Goal: Information Seeking & Learning: Find specific fact

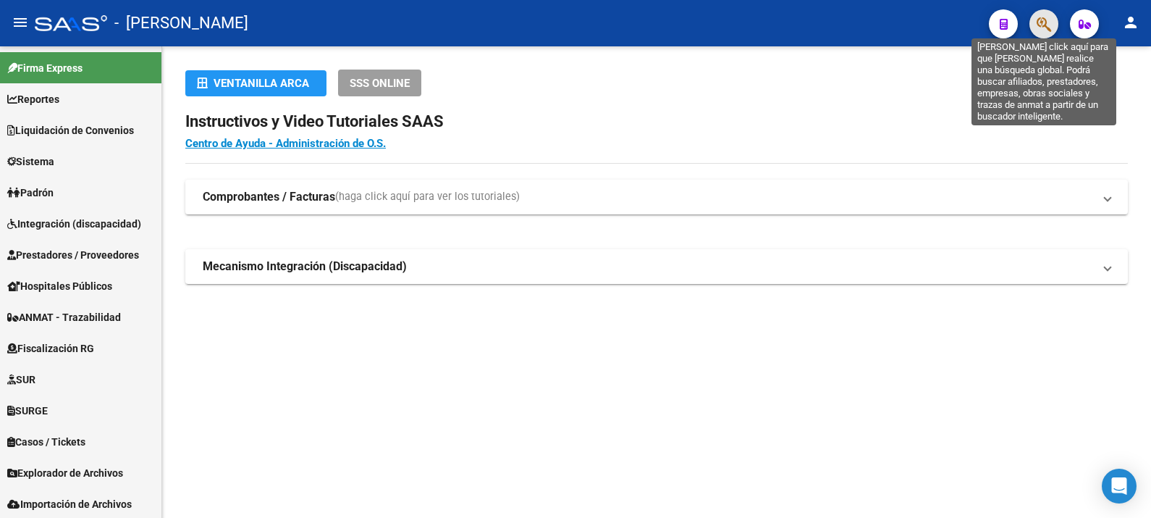
click at [1042, 28] on icon "button" at bounding box center [1044, 24] width 14 height 17
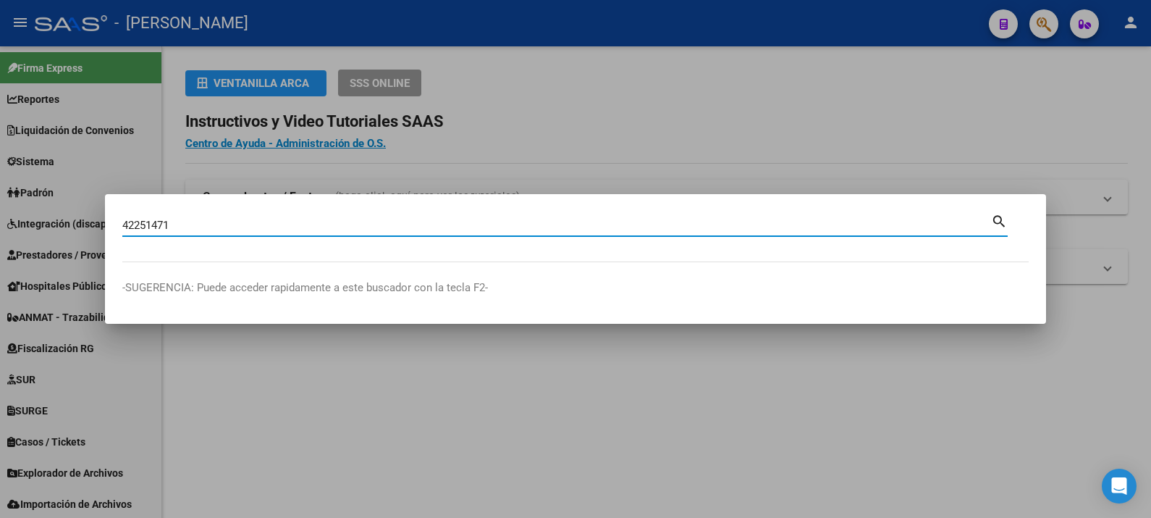
type input "42251471"
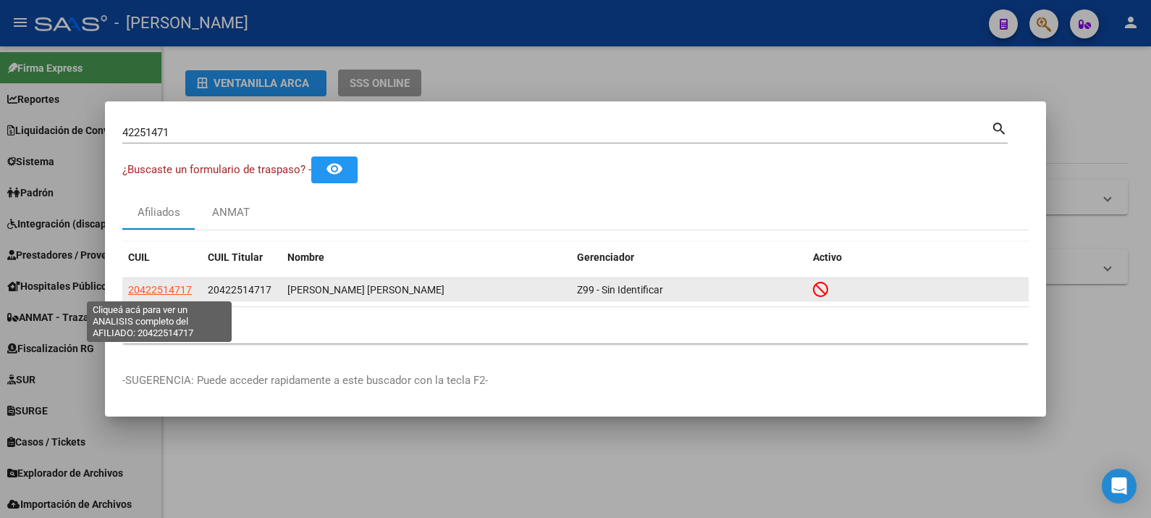
click at [174, 290] on span "20422514717" at bounding box center [160, 290] width 64 height 12
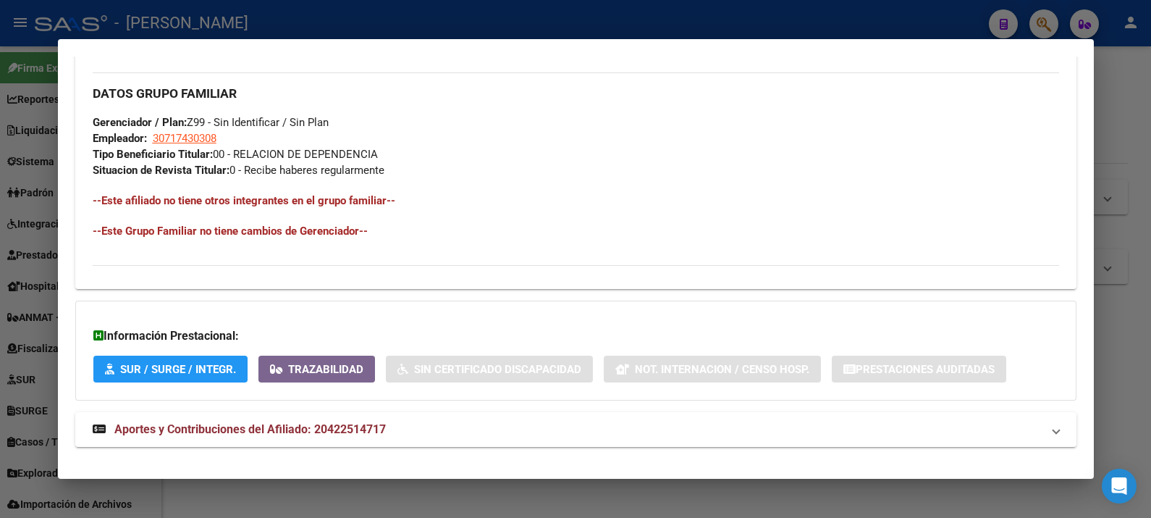
scroll to position [724, 0]
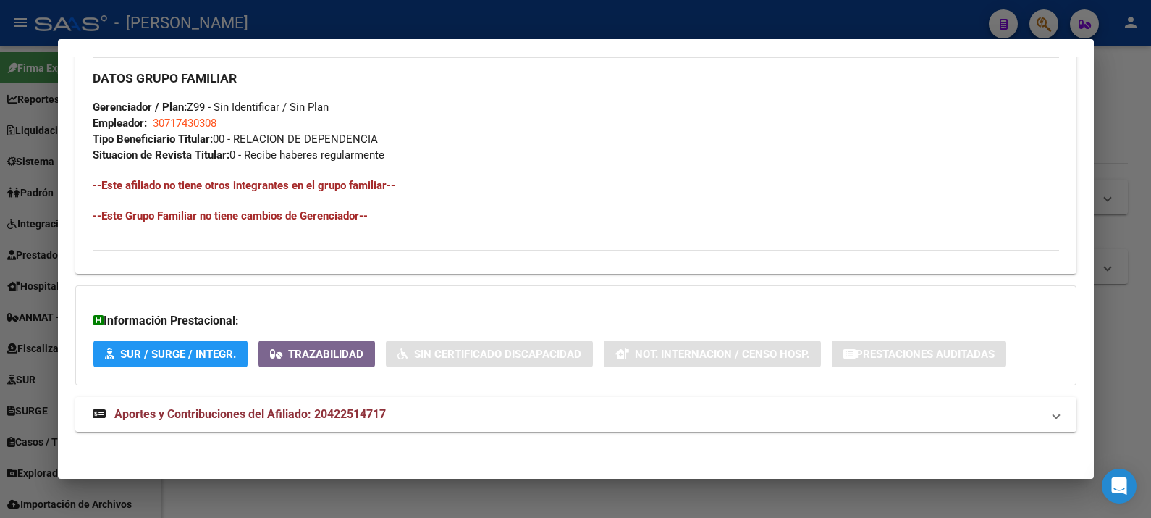
click at [528, 398] on mat-expansion-panel-header "Aportes y Contribuciones del Afiliado: 20422514717" at bounding box center [576, 414] width 1002 height 35
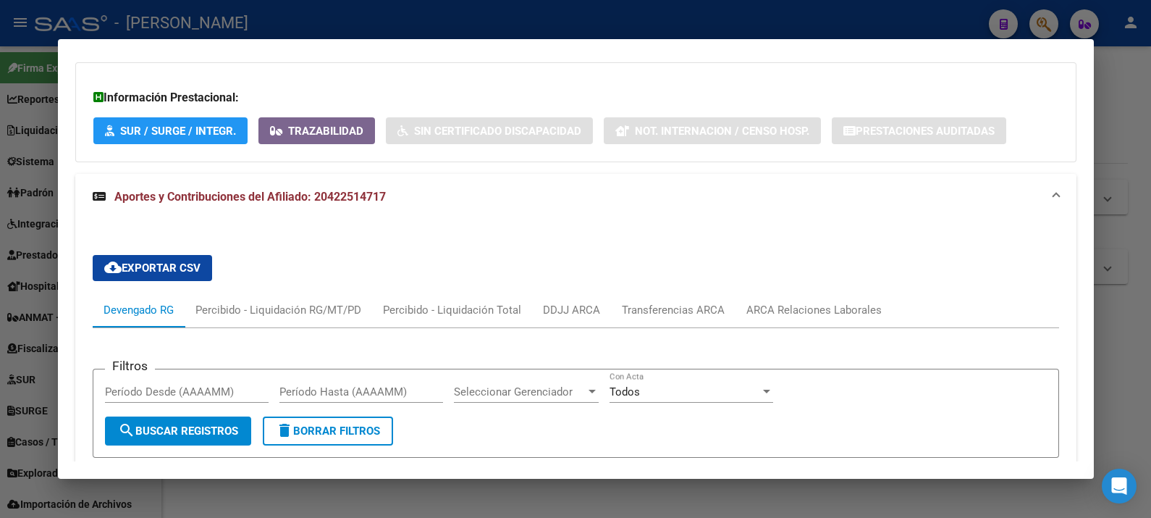
scroll to position [990, 0]
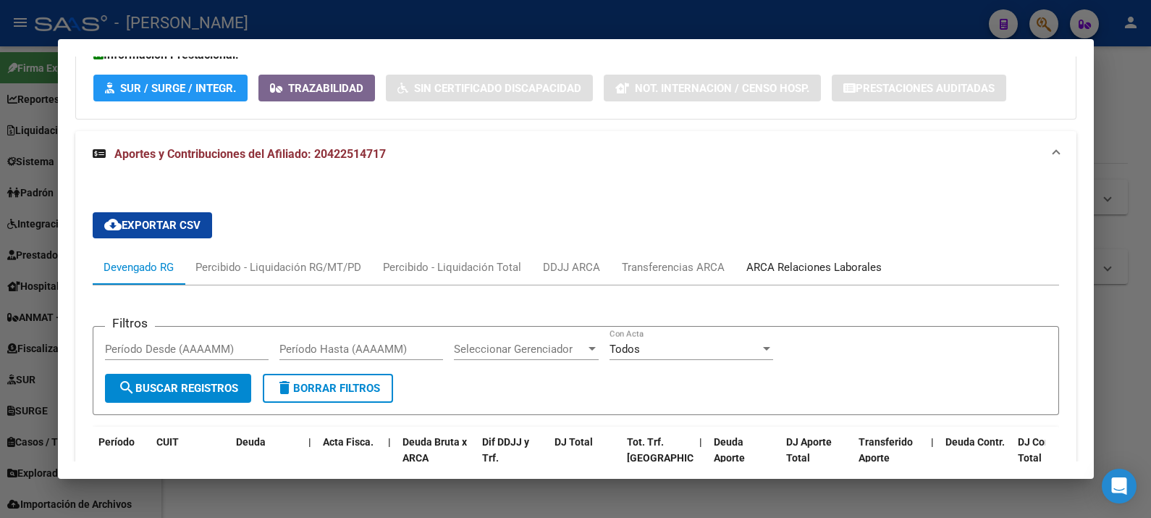
click at [806, 265] on div "ARCA Relaciones Laborales" at bounding box center [814, 267] width 135 height 16
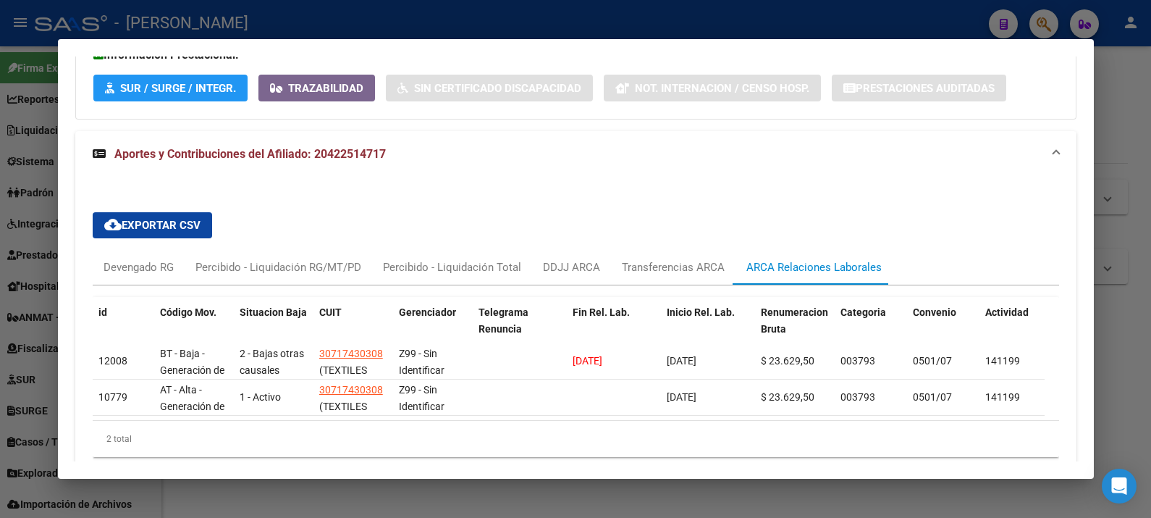
scroll to position [1064, 0]
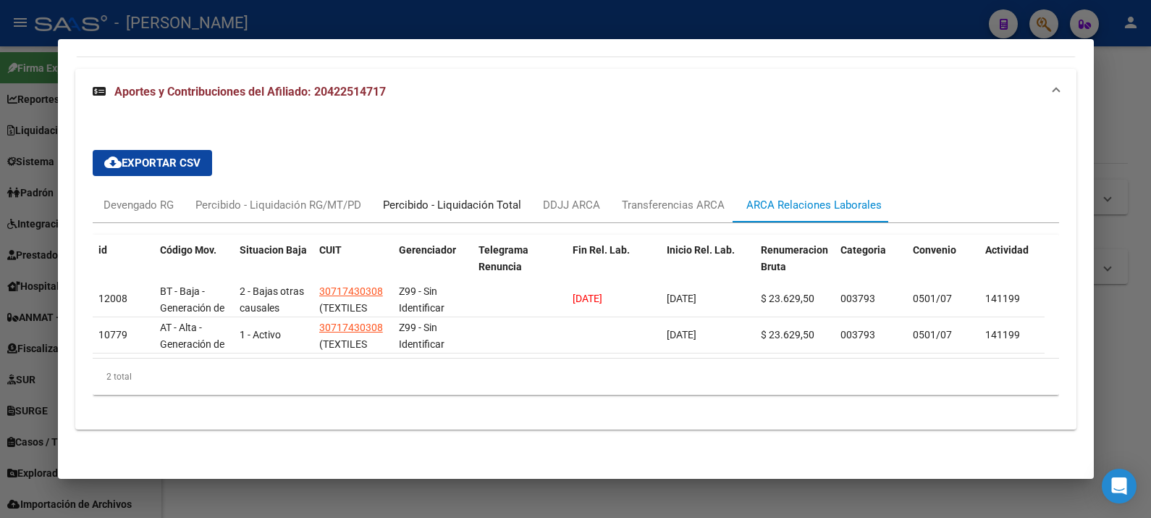
click at [412, 197] on div "Percibido - Liquidación Total" at bounding box center [452, 205] width 138 height 16
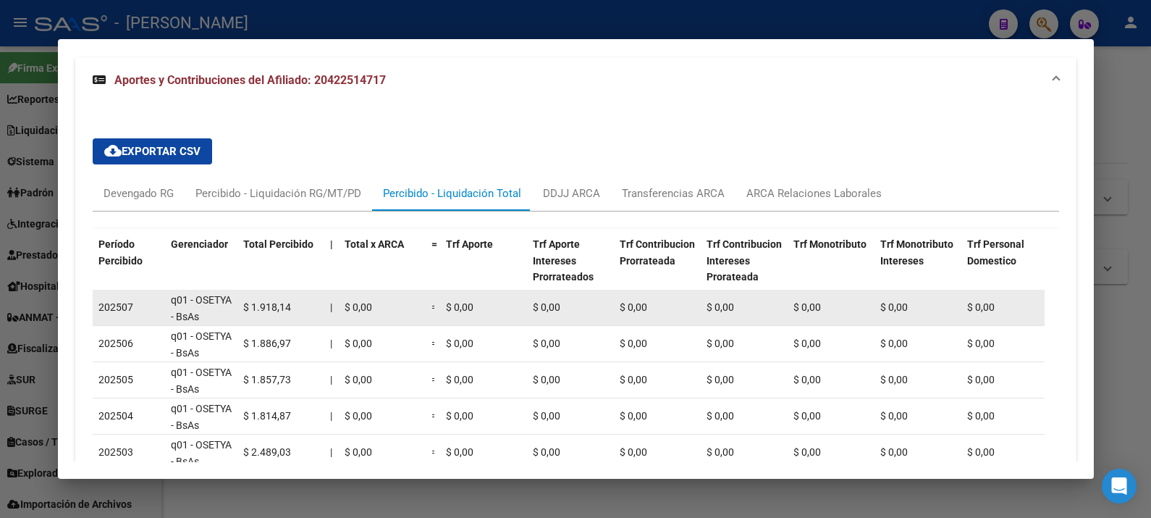
scroll to position [1154, 0]
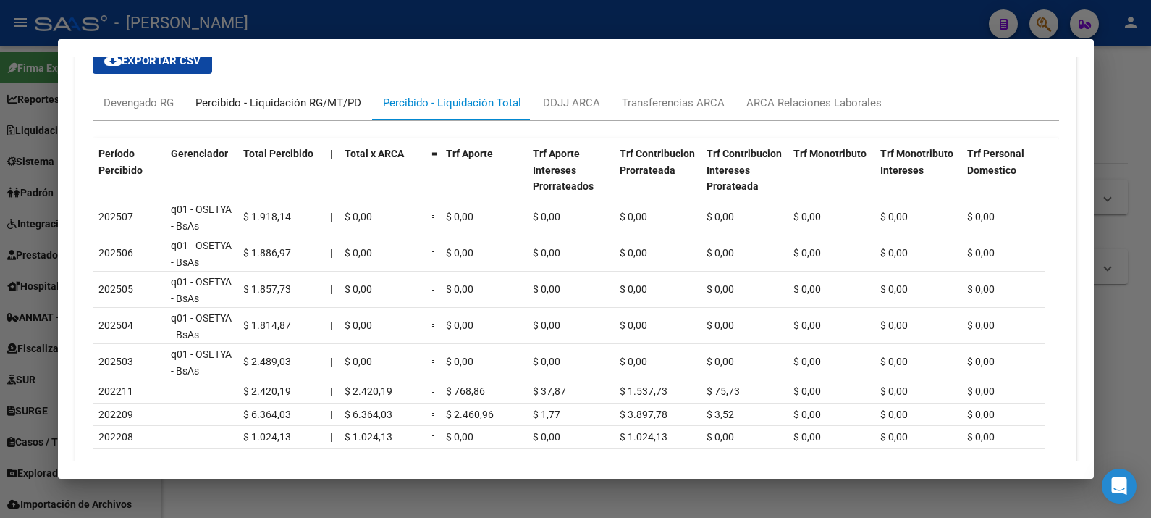
click at [351, 98] on div "Percibido - Liquidación RG/MT/PD" at bounding box center [279, 103] width 166 height 16
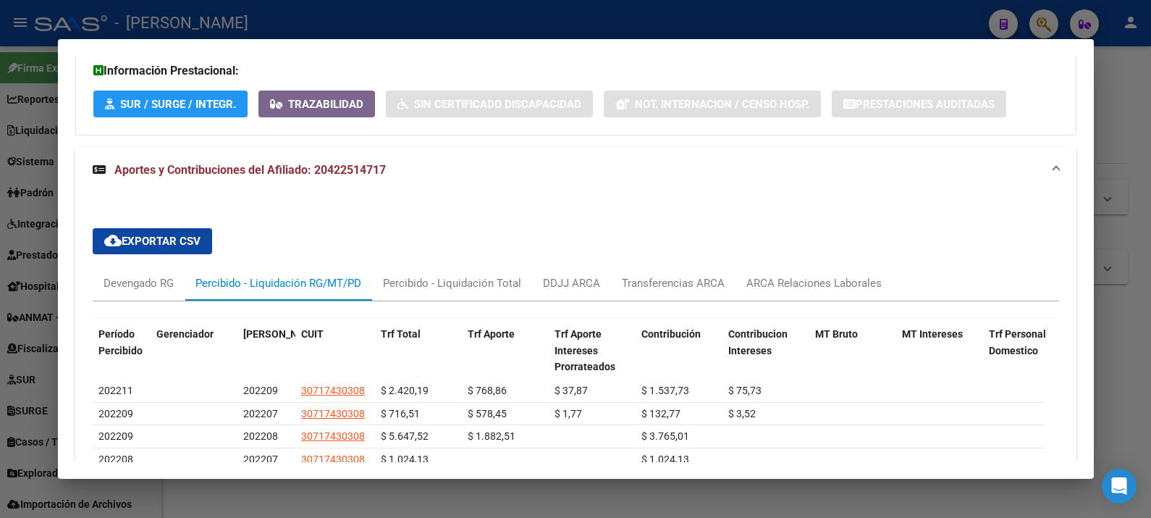
scroll to position [1044, 0]
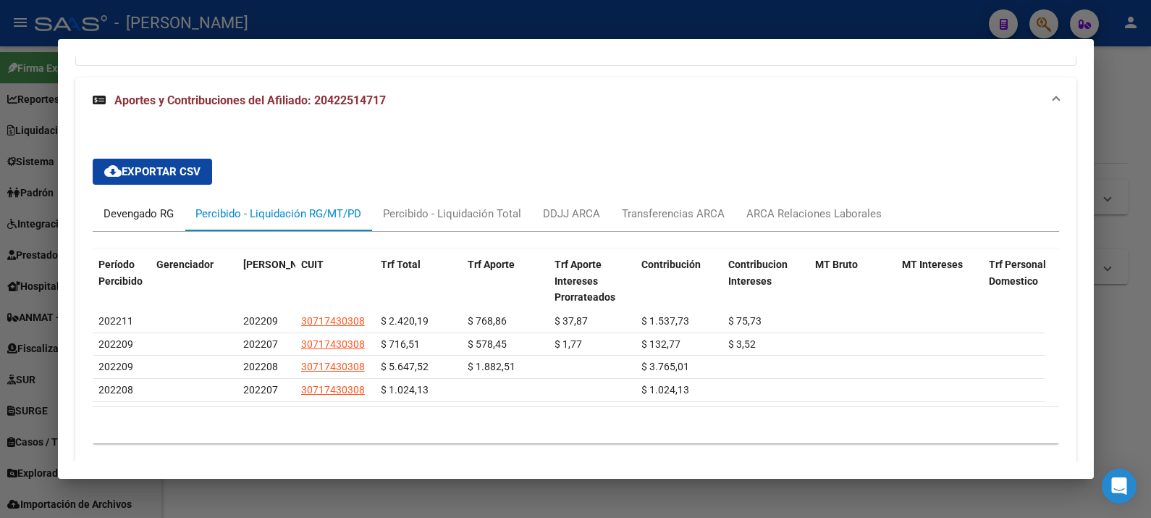
click at [171, 209] on div "Devengado RG" at bounding box center [139, 214] width 70 height 16
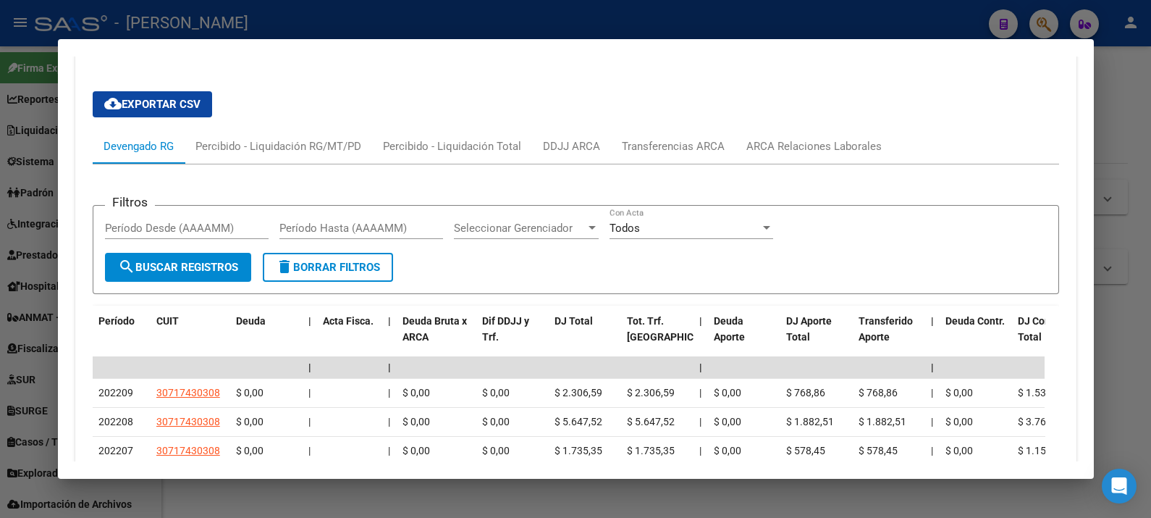
scroll to position [1134, 0]
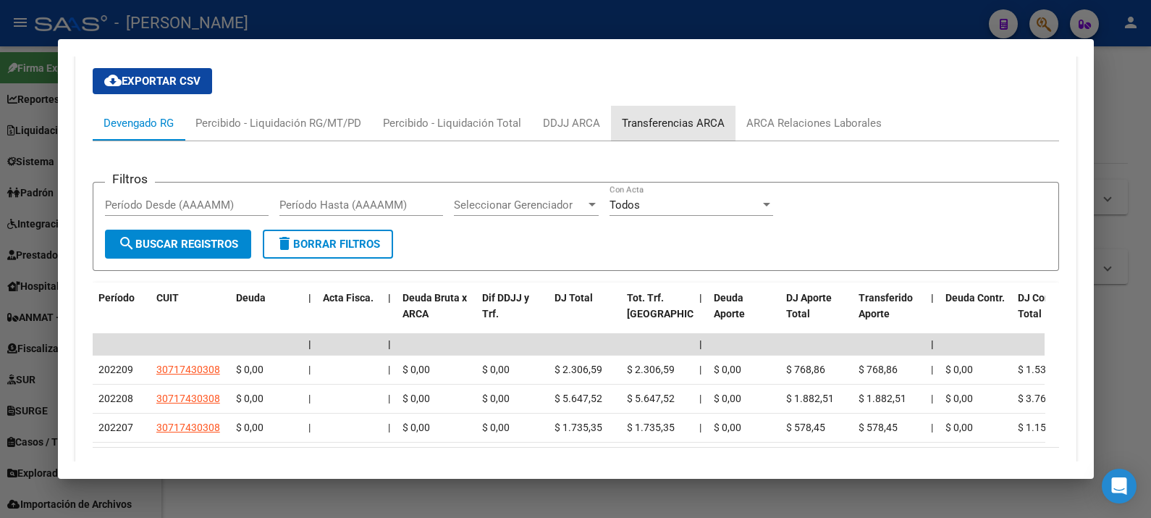
click at [684, 123] on div "Transferencias ARCA" at bounding box center [673, 123] width 103 height 16
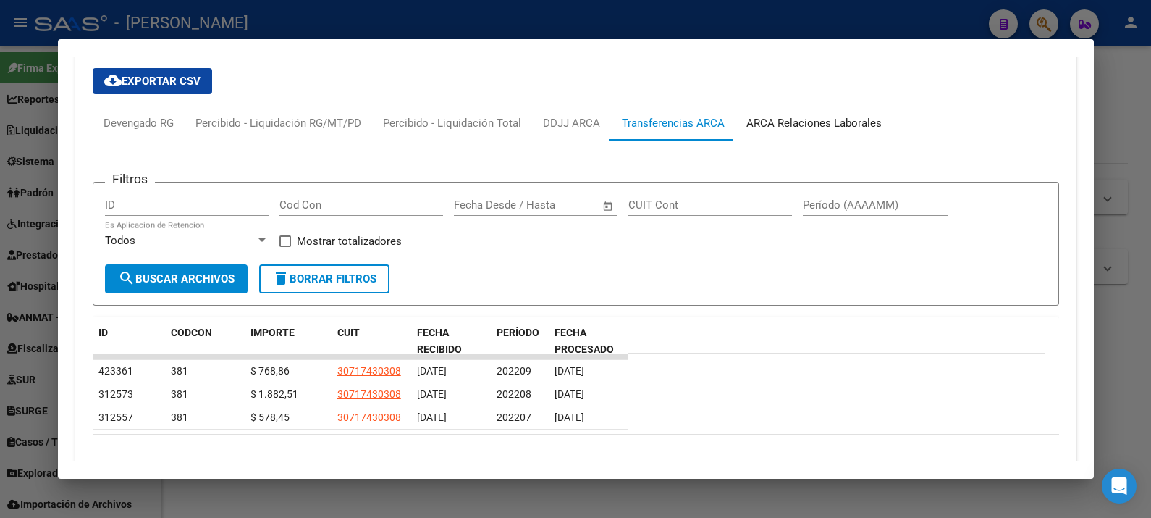
click at [752, 123] on div "ARCA Relaciones Laborales" at bounding box center [814, 123] width 135 height 16
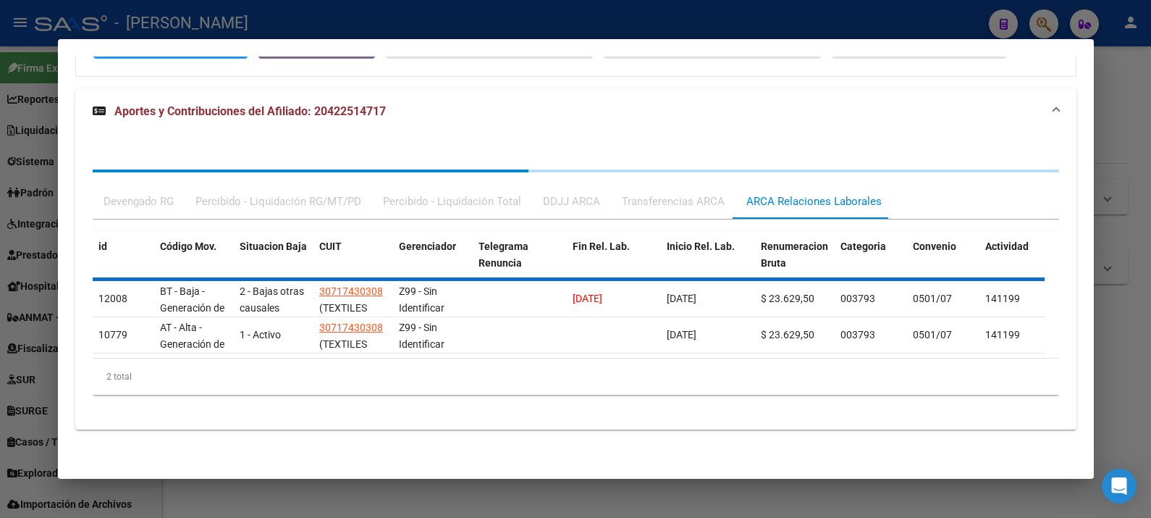
scroll to position [1064, 0]
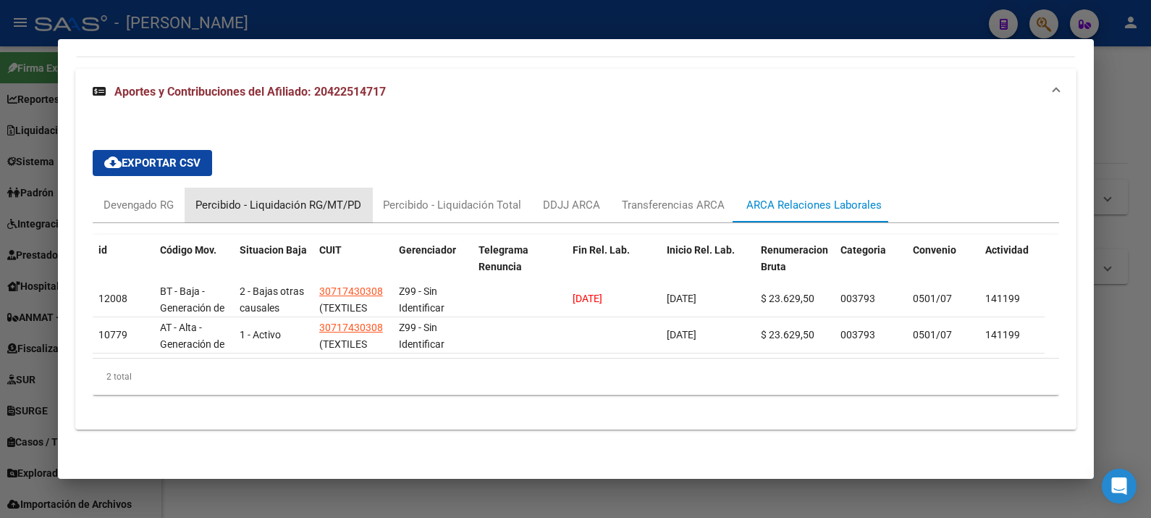
click at [344, 197] on div "Percibido - Liquidación RG/MT/PD" at bounding box center [279, 205] width 166 height 16
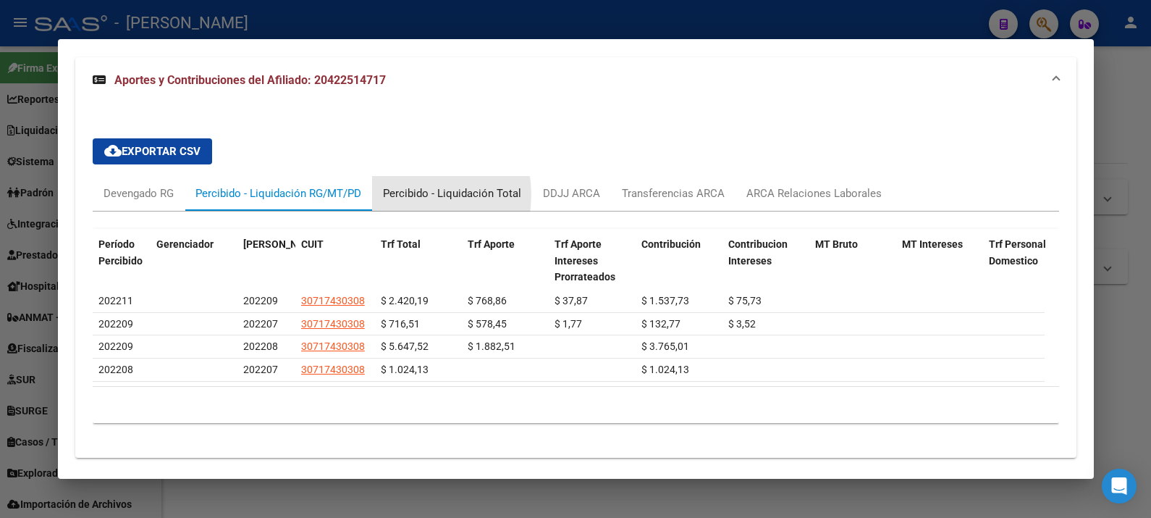
click at [406, 193] on div "Percibido - Liquidación Total" at bounding box center [452, 193] width 138 height 16
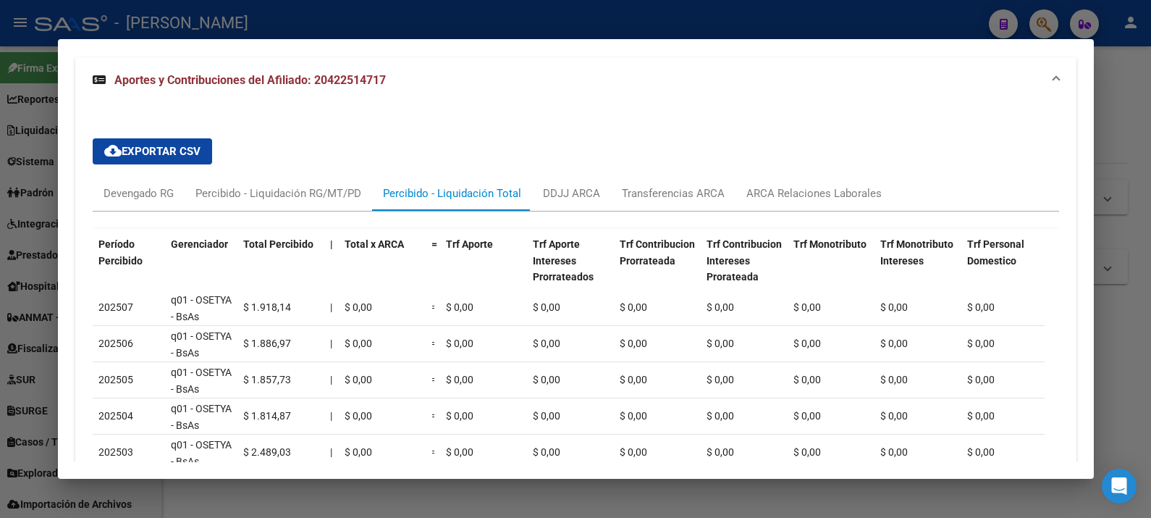
click at [1112, 128] on div at bounding box center [575, 259] width 1151 height 518
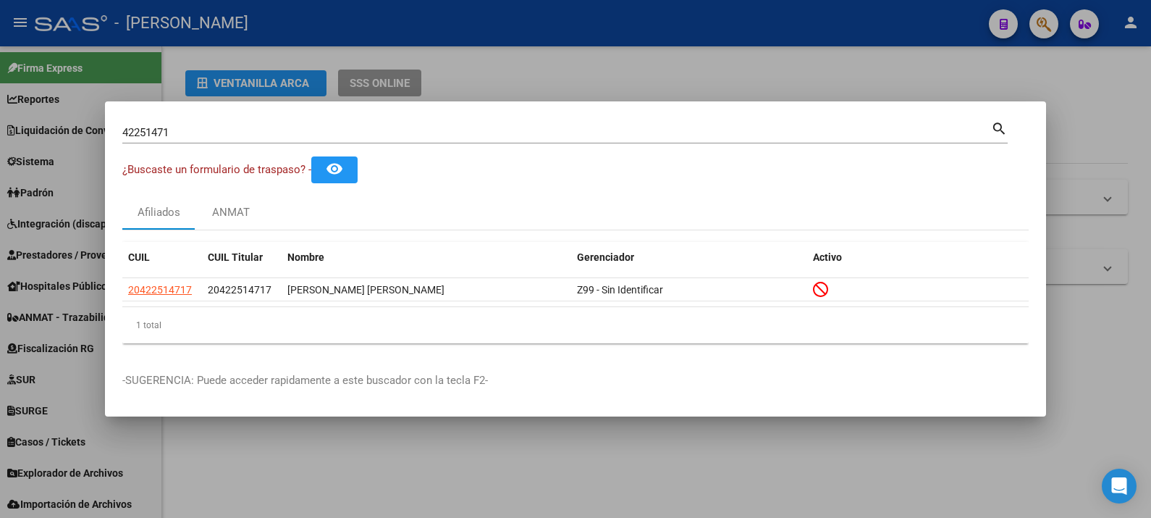
click at [1054, 117] on div at bounding box center [575, 259] width 1151 height 518
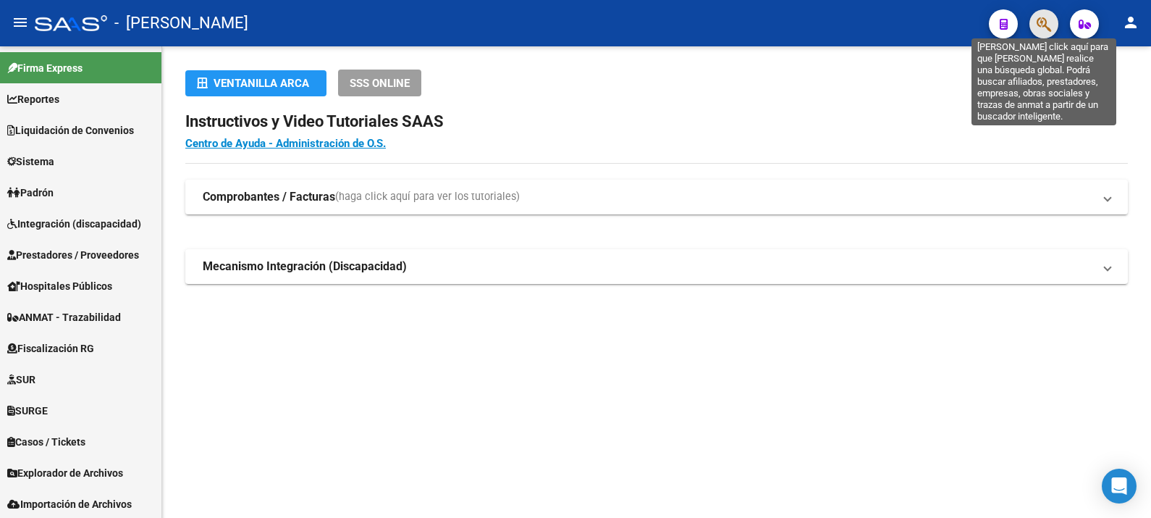
click at [1037, 29] on icon "button" at bounding box center [1044, 24] width 14 height 17
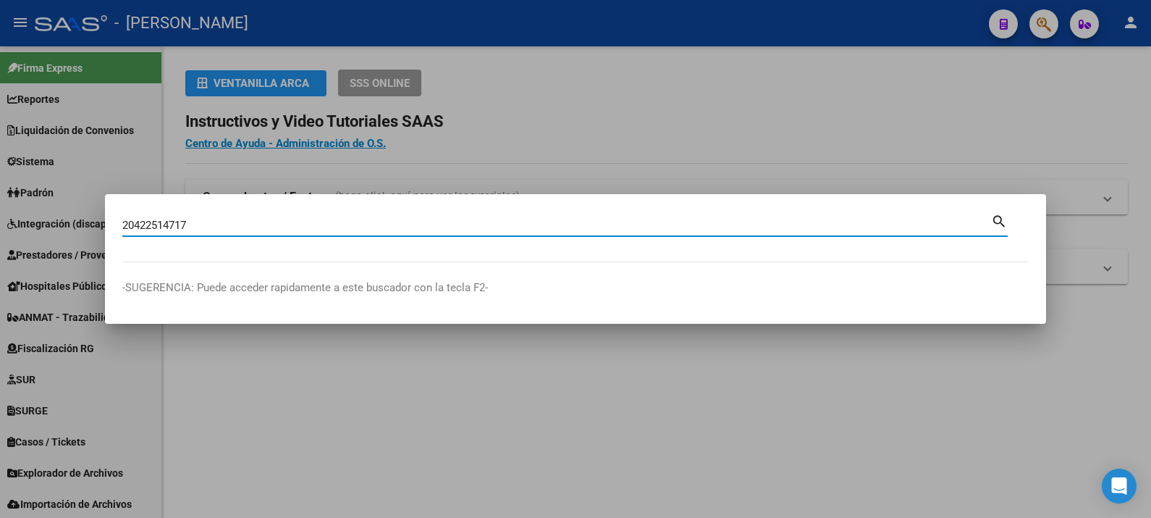
type input "20422514717"
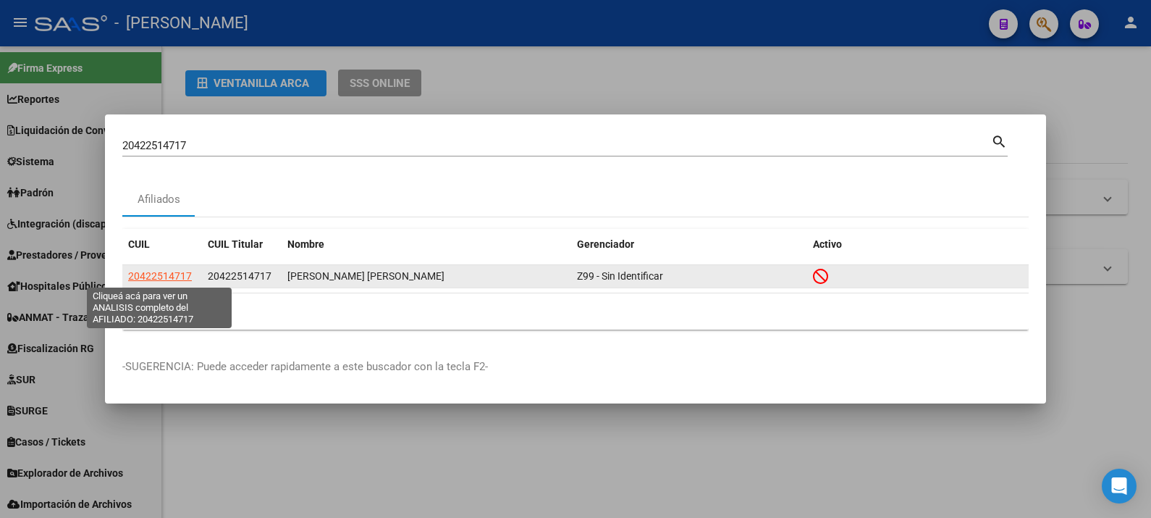
click at [182, 272] on span "20422514717" at bounding box center [160, 276] width 64 height 12
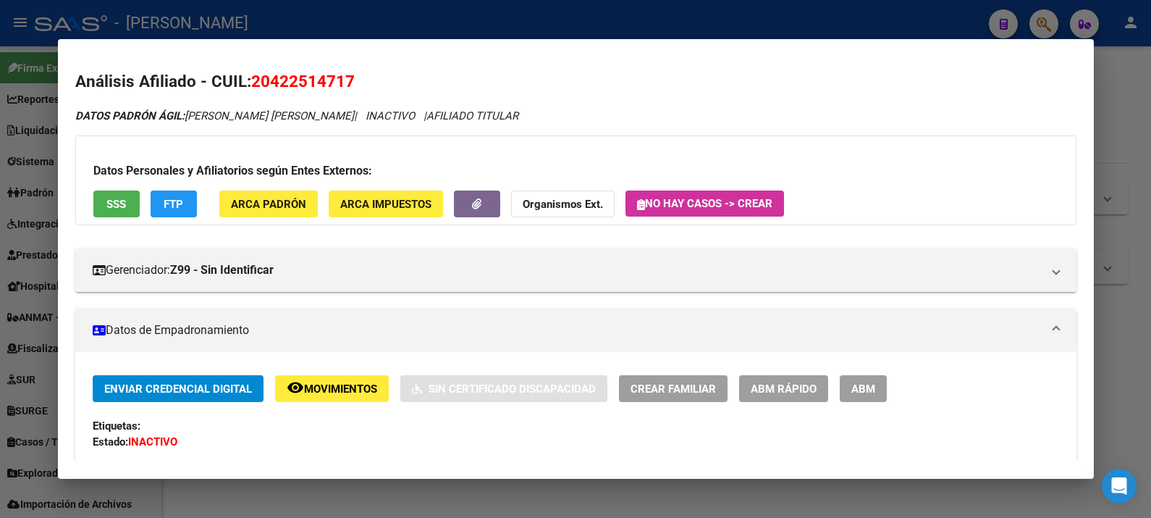
click at [124, 200] on span "SSS" at bounding box center [116, 204] width 20 height 13
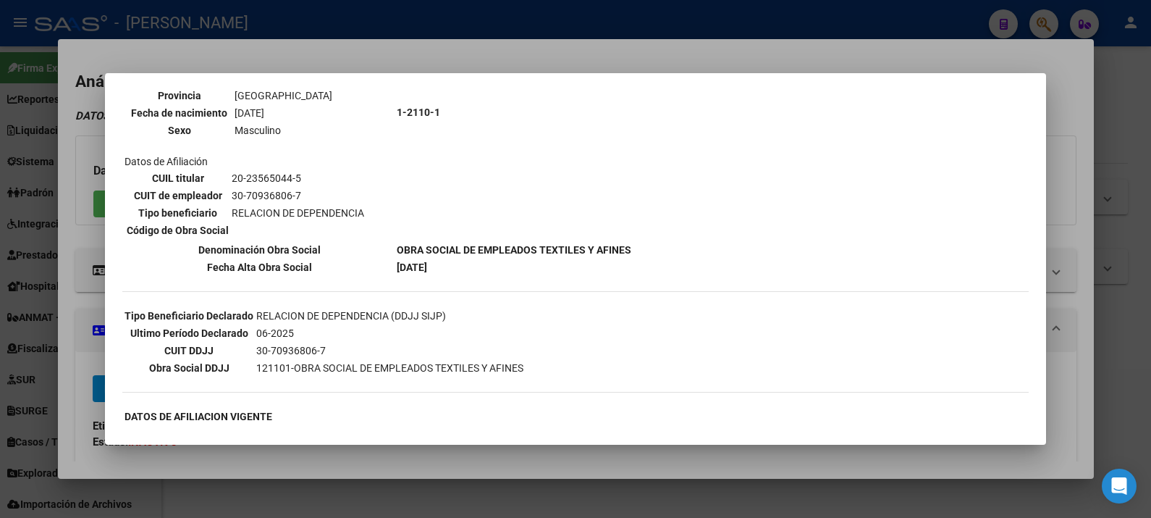
scroll to position [0, 0]
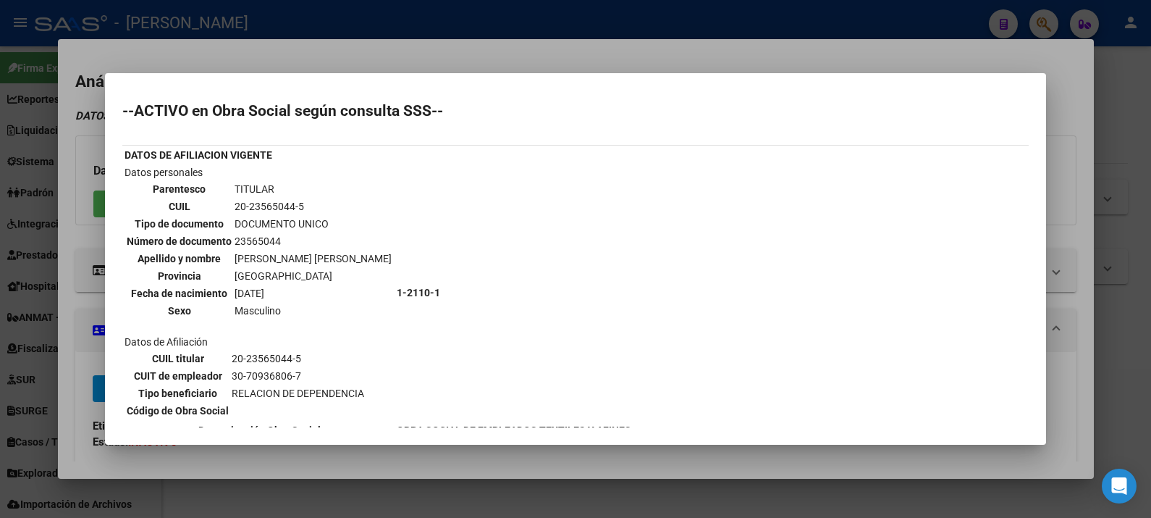
click at [275, 210] on td "20-23565044-5" at bounding box center [313, 206] width 159 height 16
copy td "23565044"
